Goal: Task Accomplishment & Management: Manage account settings

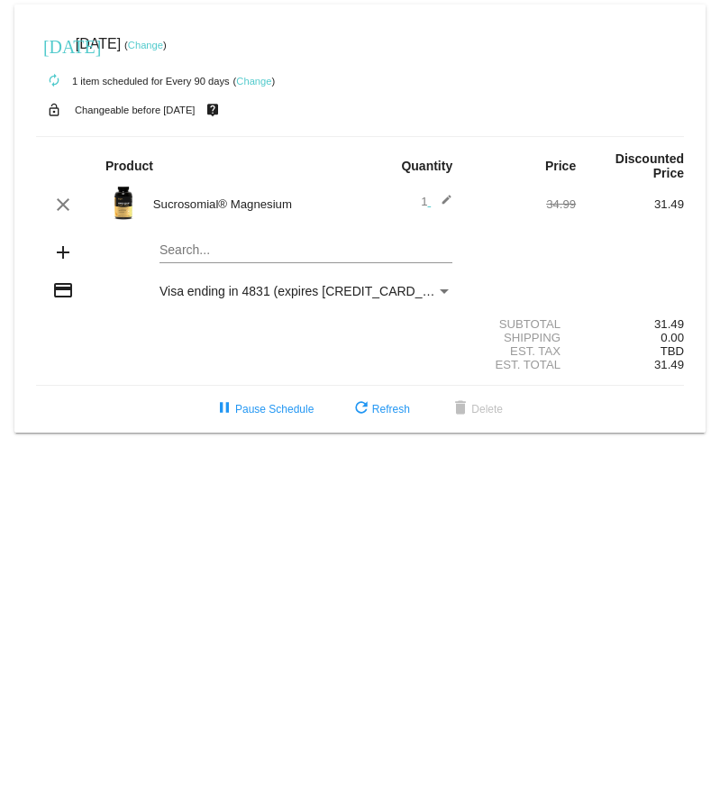
click at [201, 250] on mat-card "today Dec 12 2025 ( Change ) autorenew 1 item scheduled for Every 90 days ( Cha…" at bounding box center [359, 219] width 691 height 428
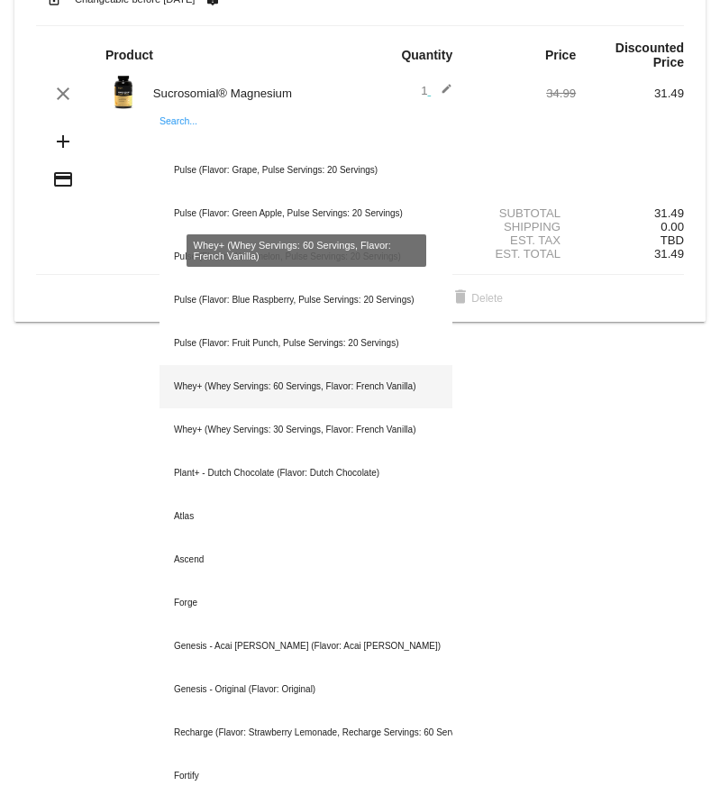
scroll to position [108, 0]
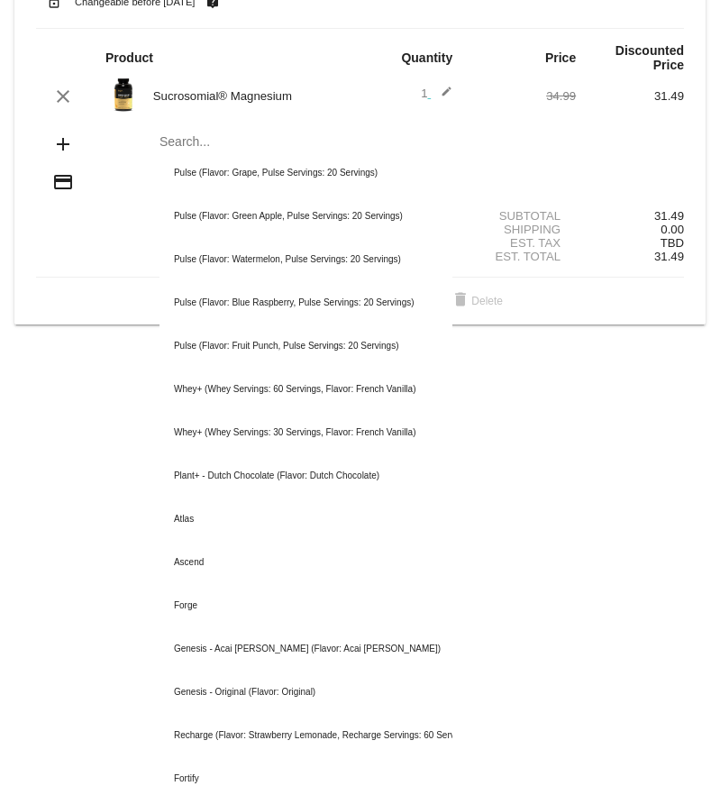
click at [64, 144] on mat-icon "add" at bounding box center [63, 144] width 22 height 22
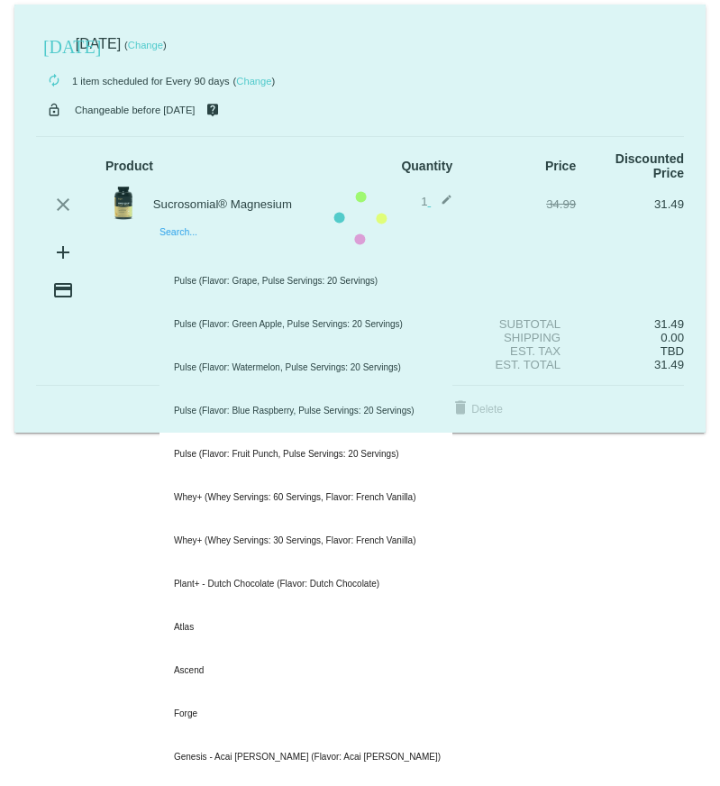
click at [191, 246] on mat-card "today Dec 12 2025 ( Change ) autorenew 1 item scheduled for Every 90 days ( Cha…" at bounding box center [359, 219] width 691 height 428
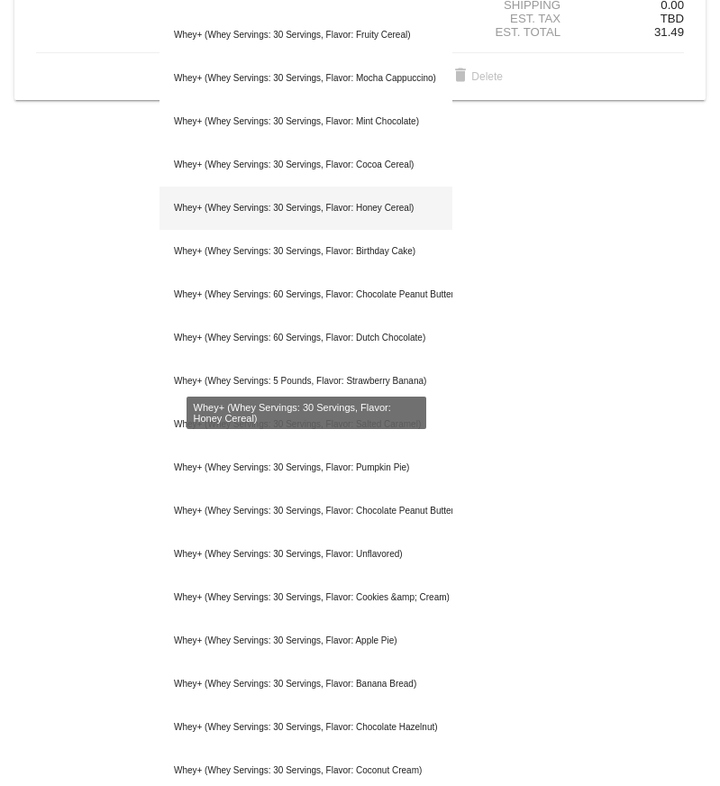
scroll to position [334, 0]
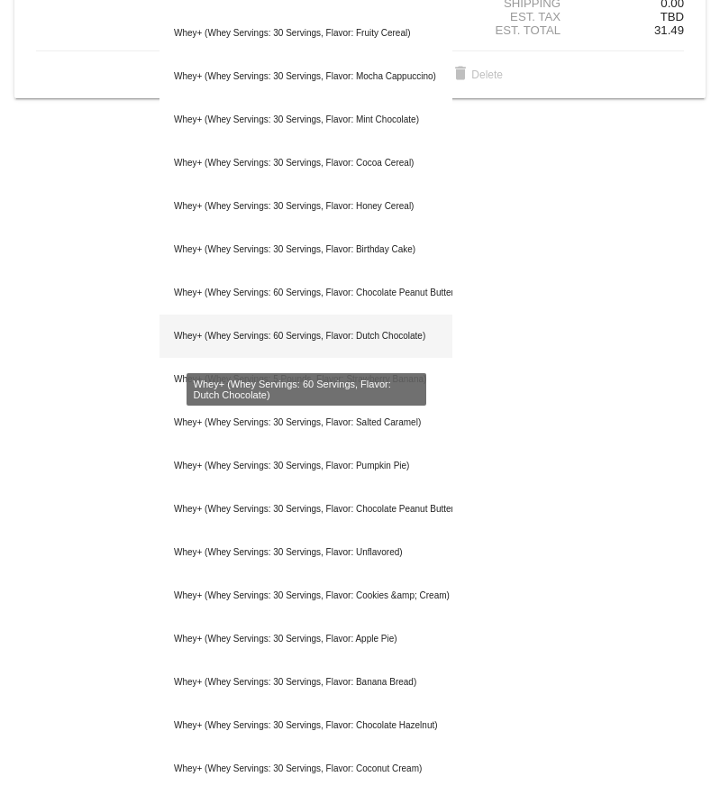
type input "whey"
click at [257, 338] on div "Whey+ (Whey Servings: 60 Servings, Flavor: Dutch Chocolate)" at bounding box center [305, 335] width 293 height 43
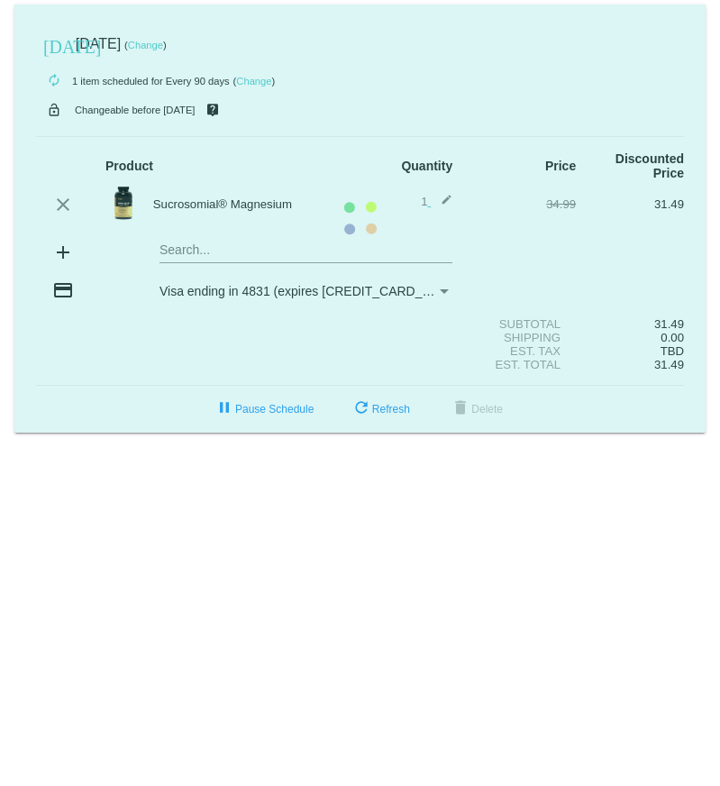
scroll to position [0, 0]
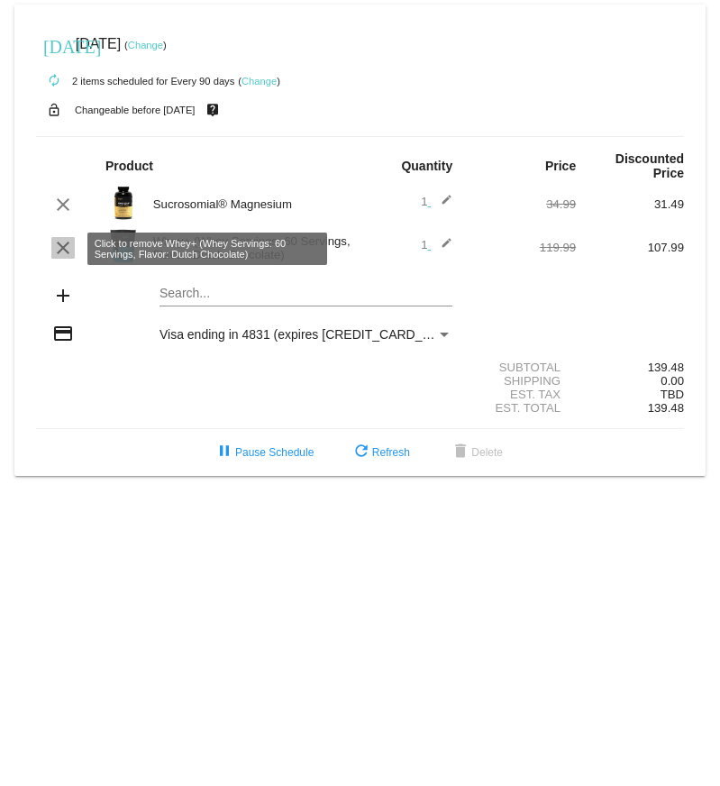
click at [58, 255] on mat-icon "clear" at bounding box center [63, 248] width 22 height 22
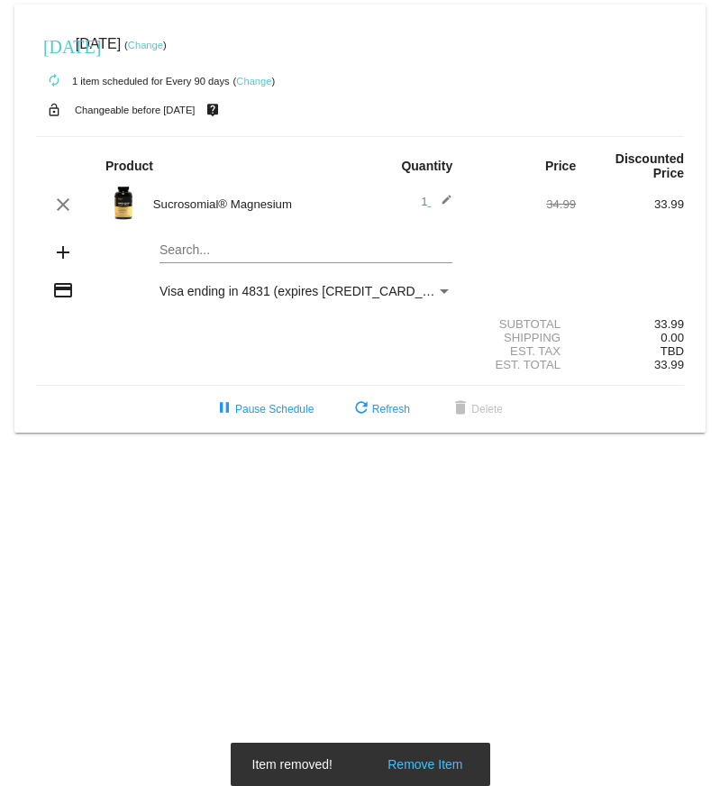
click at [187, 250] on mat-card "today Dec 12 2025 ( Change ) autorenew 1 item scheduled for Every 90 days ( Cha…" at bounding box center [359, 219] width 691 height 428
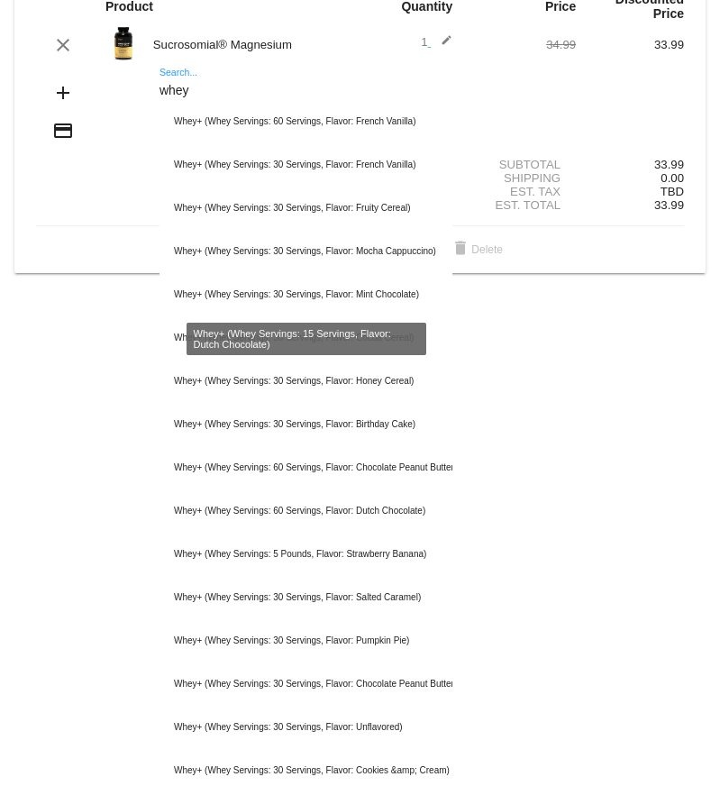
scroll to position [149, 0]
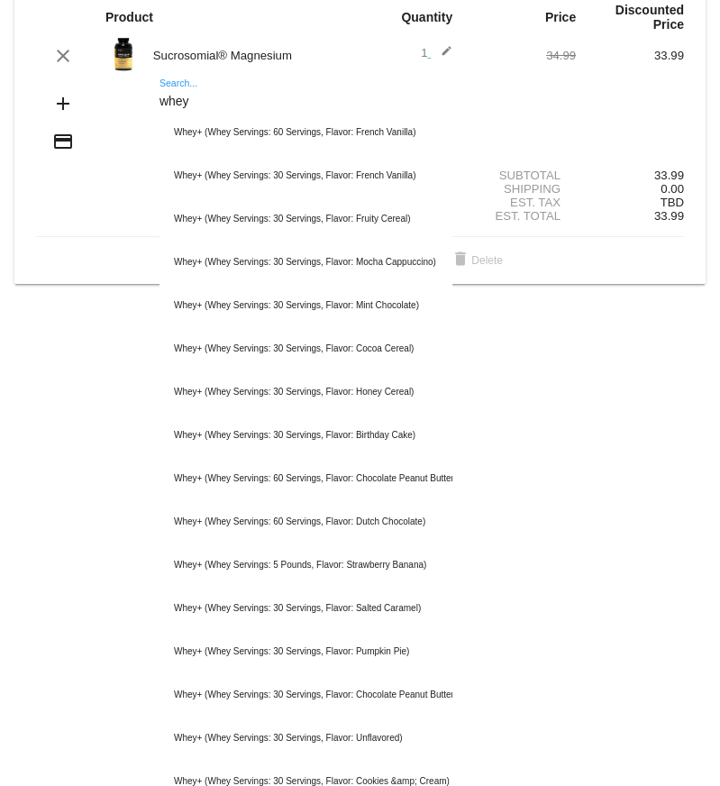
click at [203, 106] on input "whey" at bounding box center [305, 102] width 293 height 14
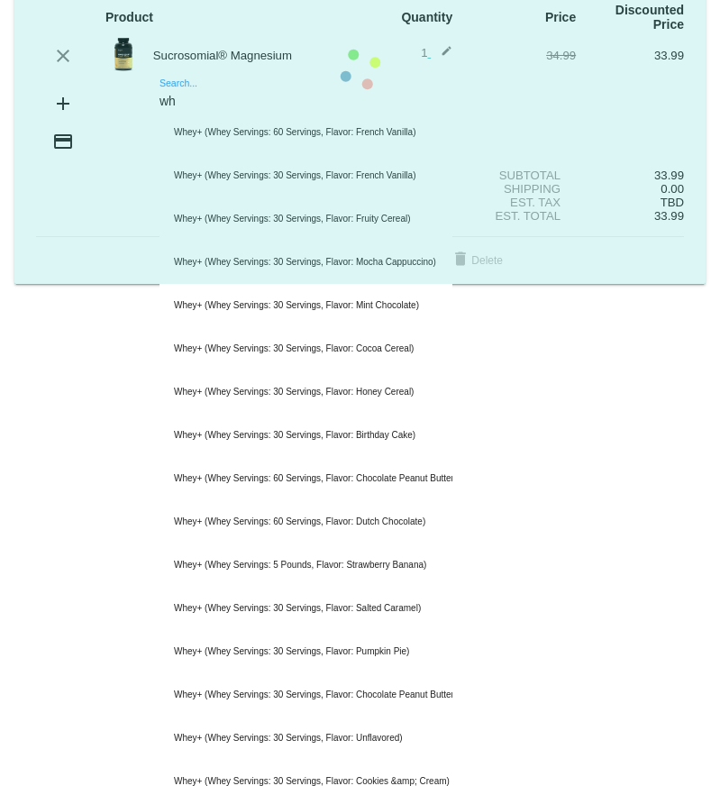
type input "w"
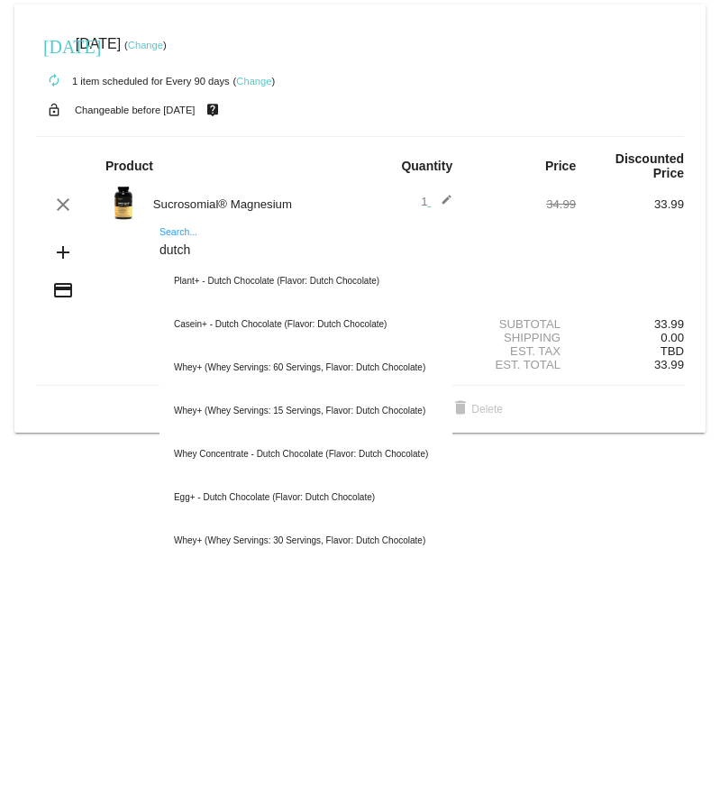
scroll to position [0, 0]
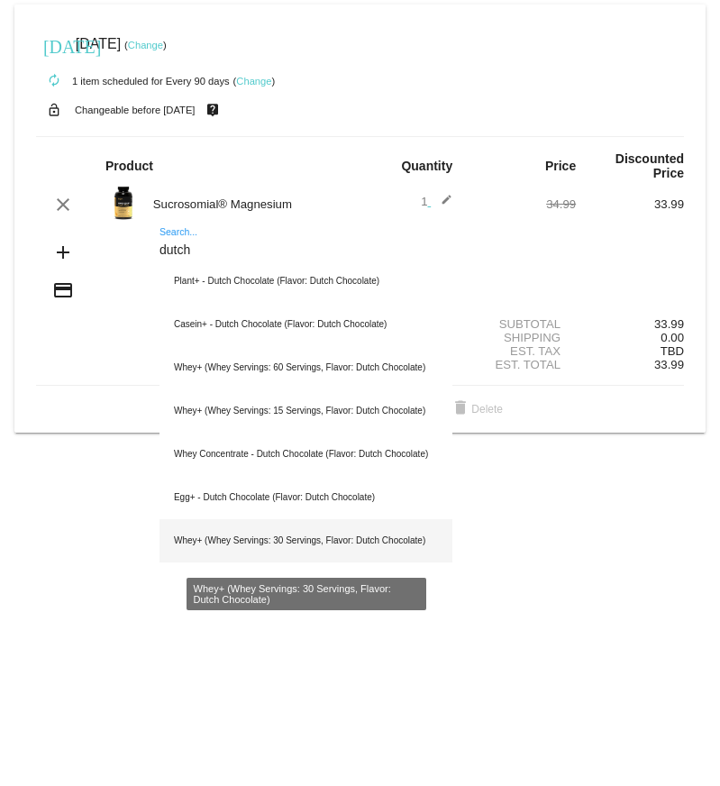
type input "dutch"
click at [342, 543] on div "Whey+ (Whey Servings: 30 Servings, Flavor: Dutch Chocolate)" at bounding box center [305, 540] width 293 height 43
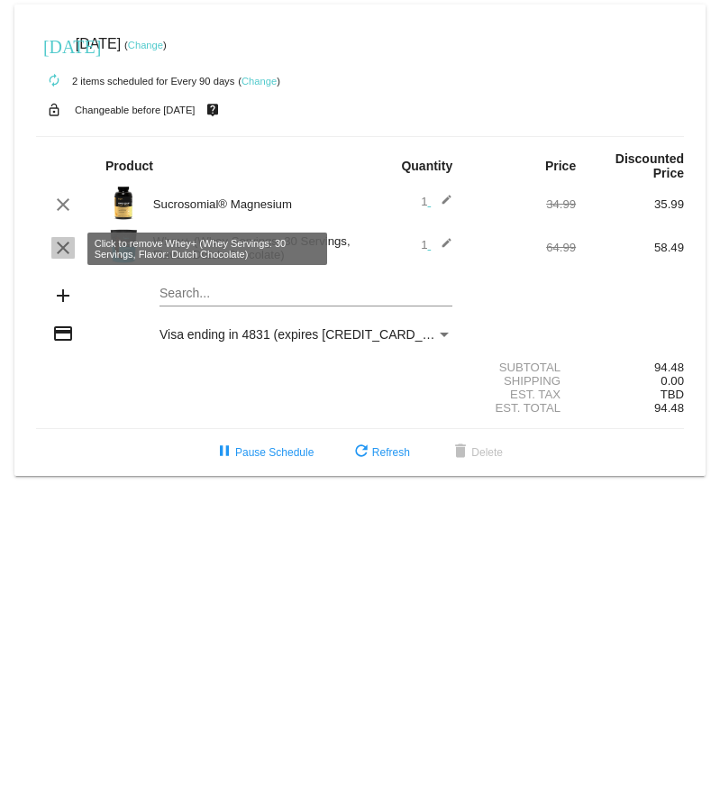
click at [67, 252] on mat-icon "clear" at bounding box center [63, 248] width 22 height 22
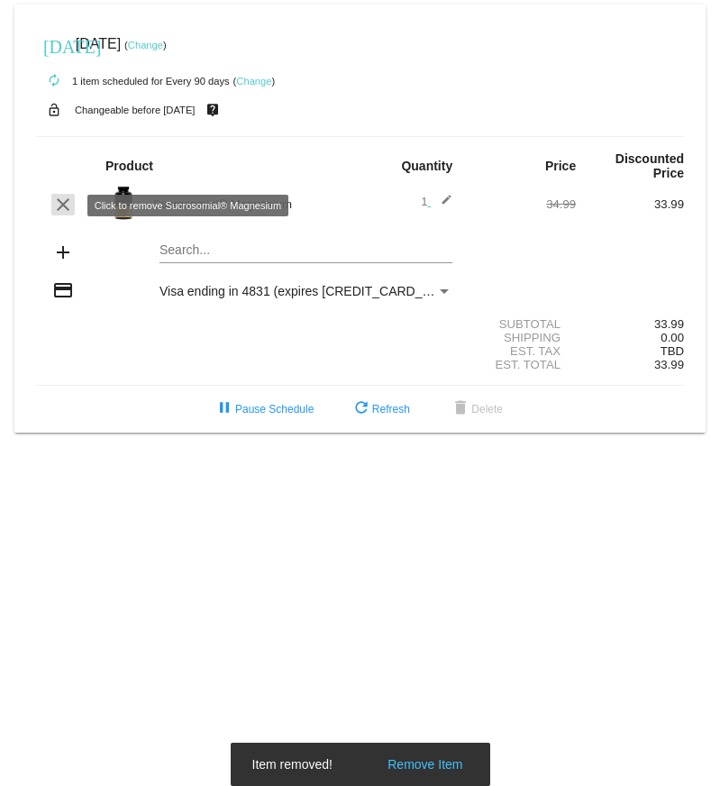
click at [64, 209] on mat-icon "clear" at bounding box center [63, 205] width 22 height 22
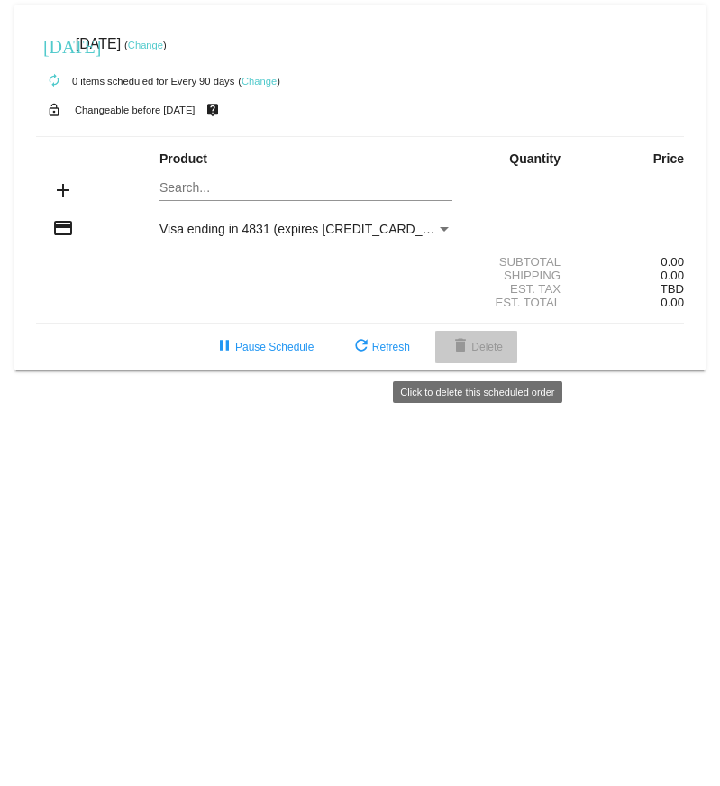
click at [477, 353] on span "delete Delete" at bounding box center [476, 347] width 53 height 13
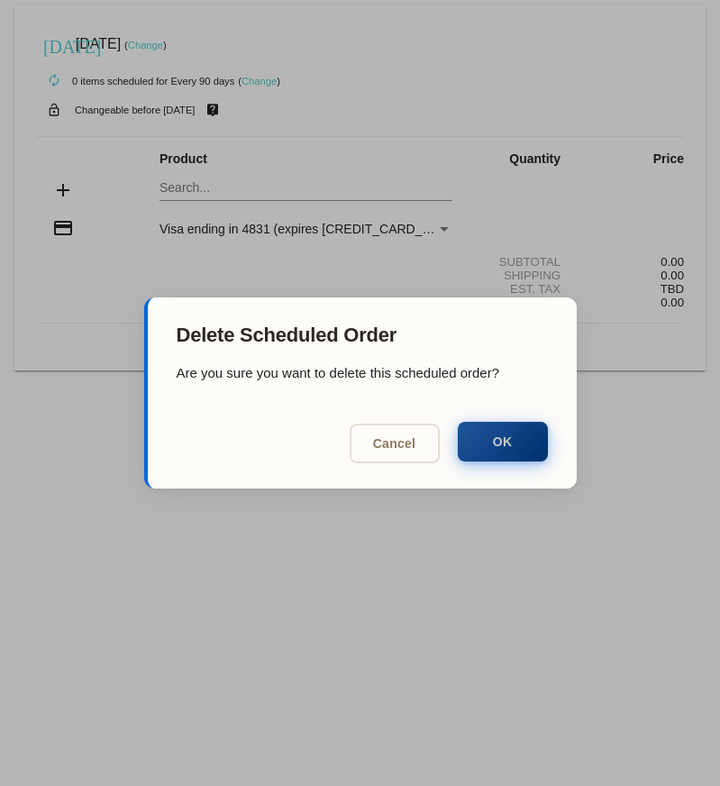
click at [516, 441] on button "OK" at bounding box center [503, 442] width 90 height 40
